Goal: Task Accomplishment & Management: Manage account settings

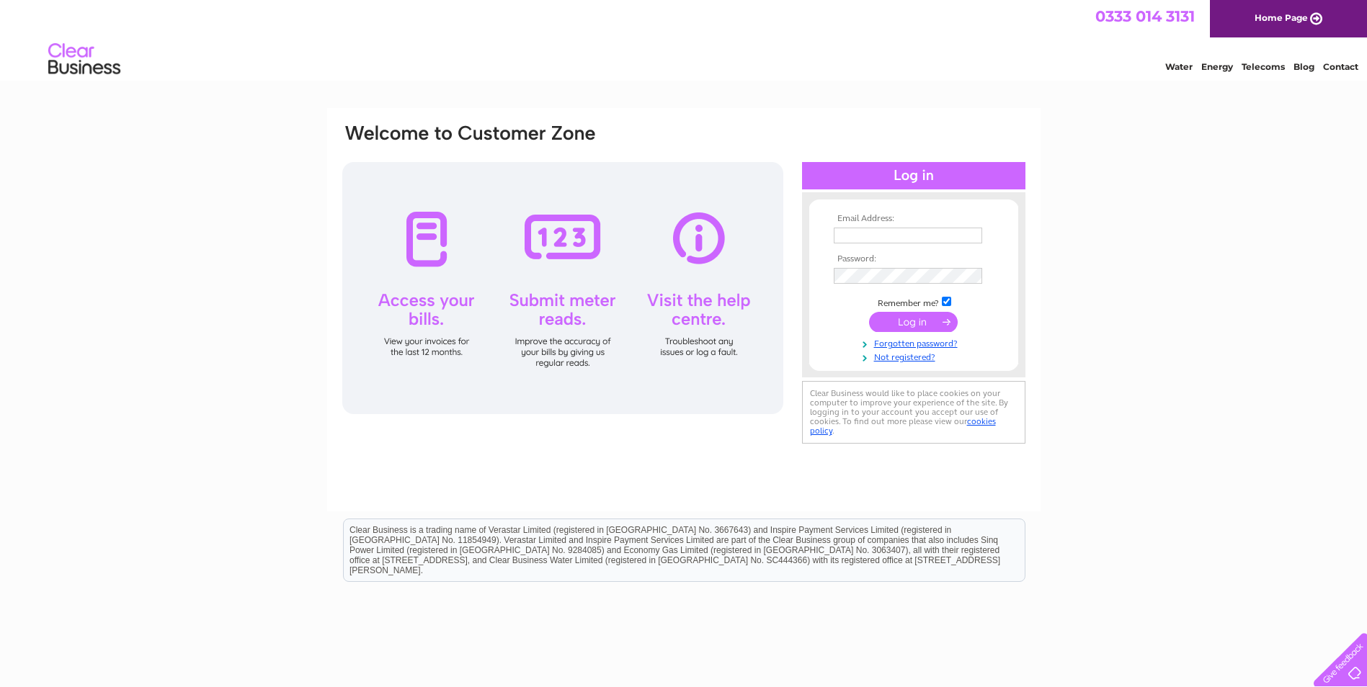
click at [914, 243] on input "text" at bounding box center [908, 236] width 148 height 16
paste input "[EMAIL_ADDRESS][DOMAIN_NAME]"
type input "[EMAIL_ADDRESS][DOMAIN_NAME]"
click at [913, 318] on input "submit" at bounding box center [913, 323] width 89 height 20
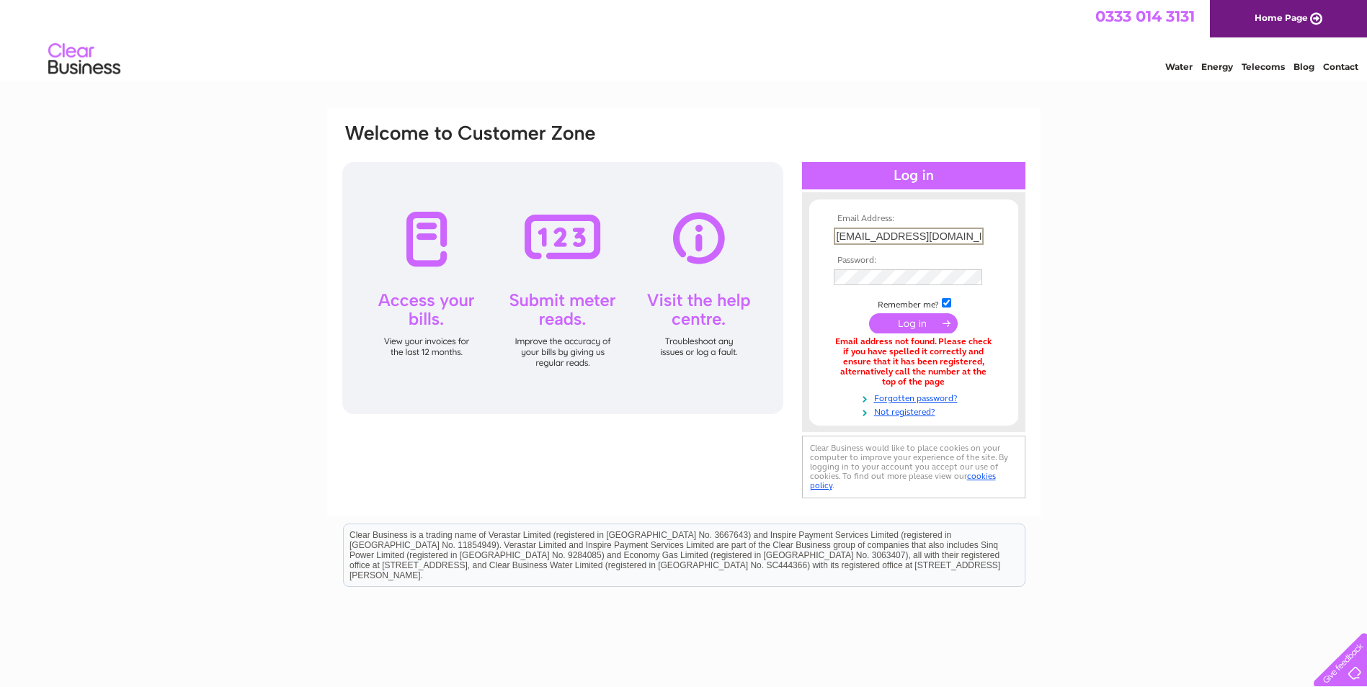
drag, startPoint x: 966, startPoint y: 239, endPoint x: 819, endPoint y: 241, distance: 147.7
click at [819, 241] on form "Email Address: finance@clyderecruit.com Password:" at bounding box center [913, 316] width 209 height 204
type input "abliortu@clyderecruit.com"
click at [894, 322] on input "submit" at bounding box center [913, 323] width 89 height 20
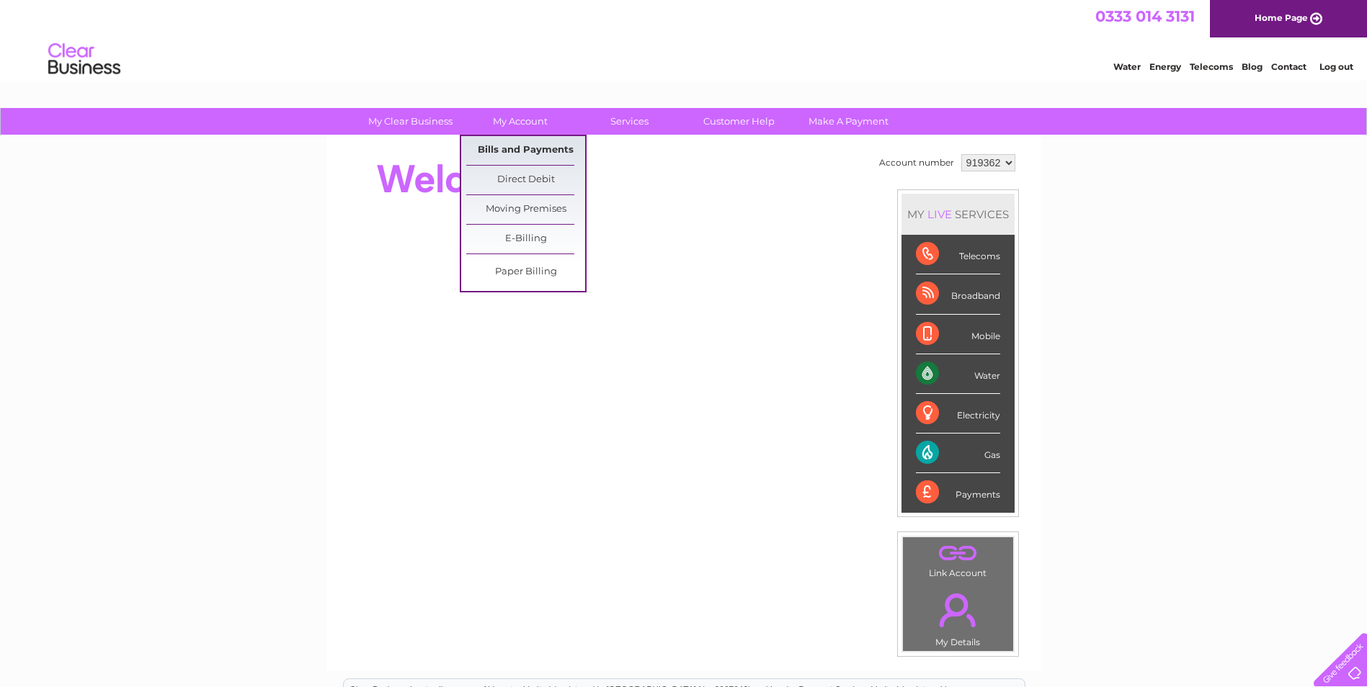
click at [540, 147] on link "Bills and Payments" at bounding box center [525, 150] width 119 height 29
click at [535, 142] on link "Bills and Payments" at bounding box center [525, 150] width 119 height 29
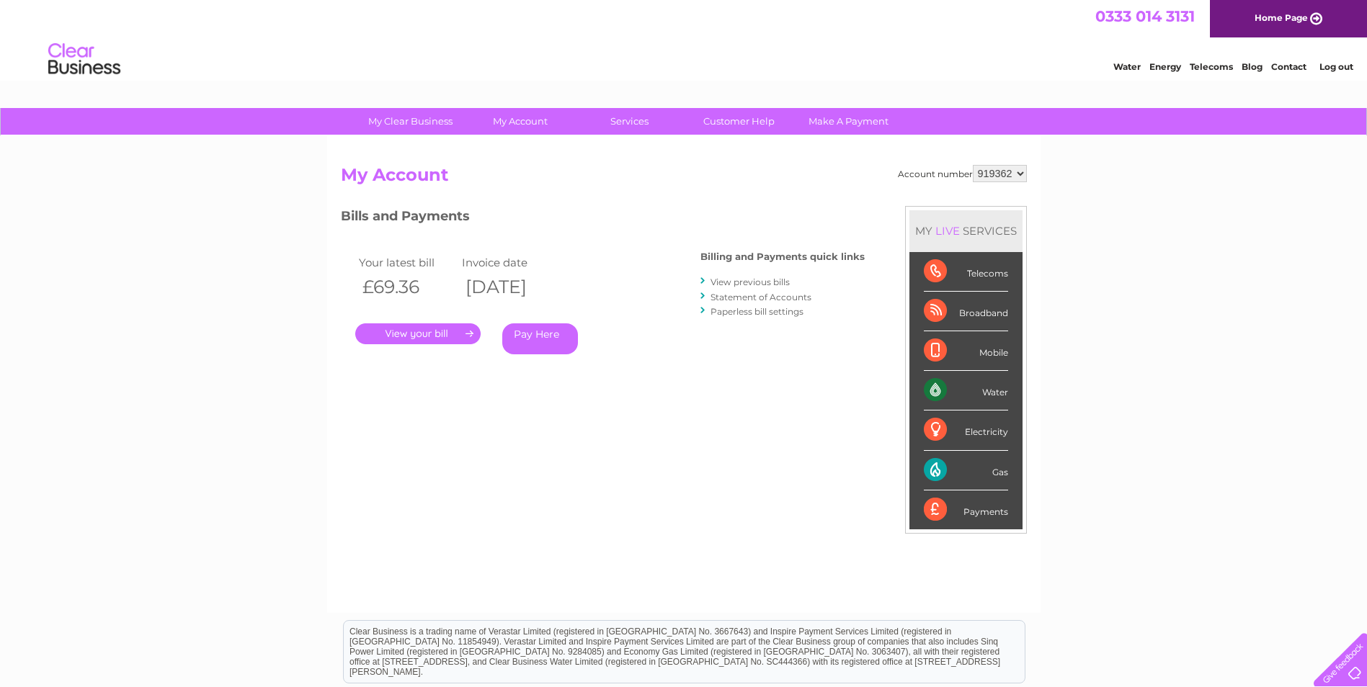
click at [453, 331] on link "." at bounding box center [417, 334] width 125 height 21
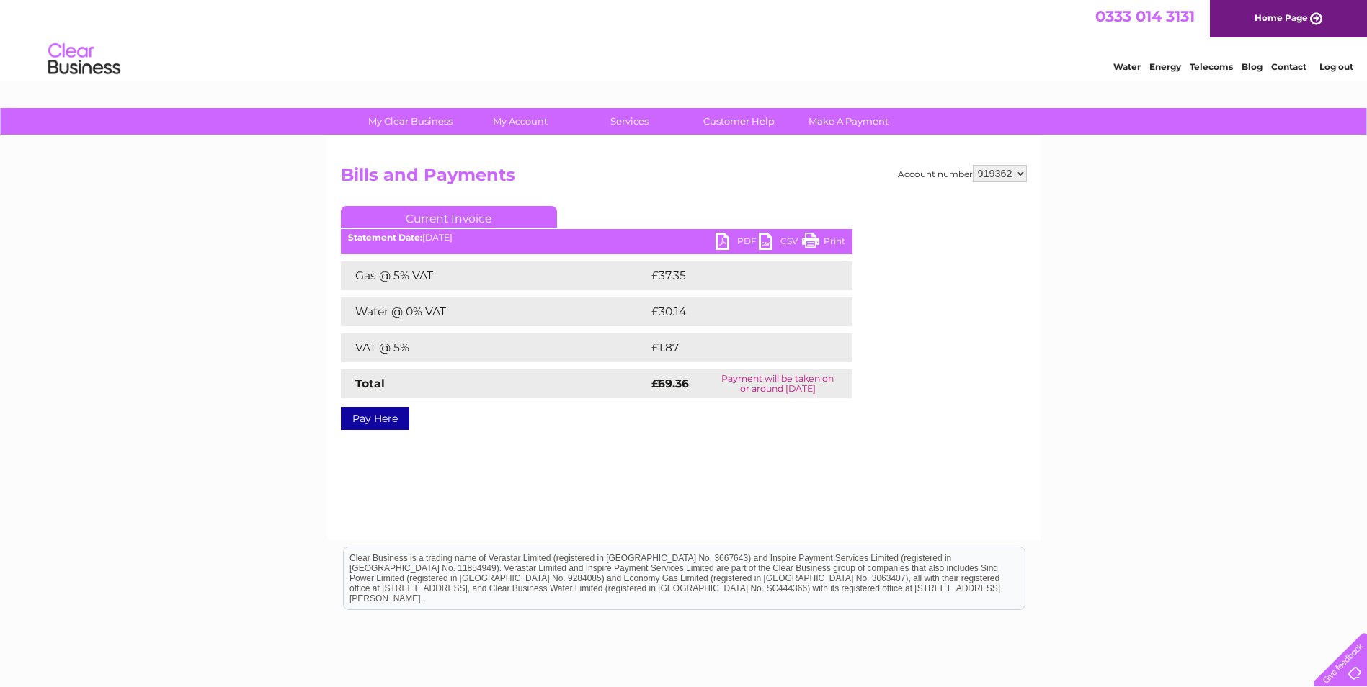
click at [729, 238] on link "PDF" at bounding box center [737, 243] width 43 height 21
